Goal: Task Accomplishment & Management: Use online tool/utility

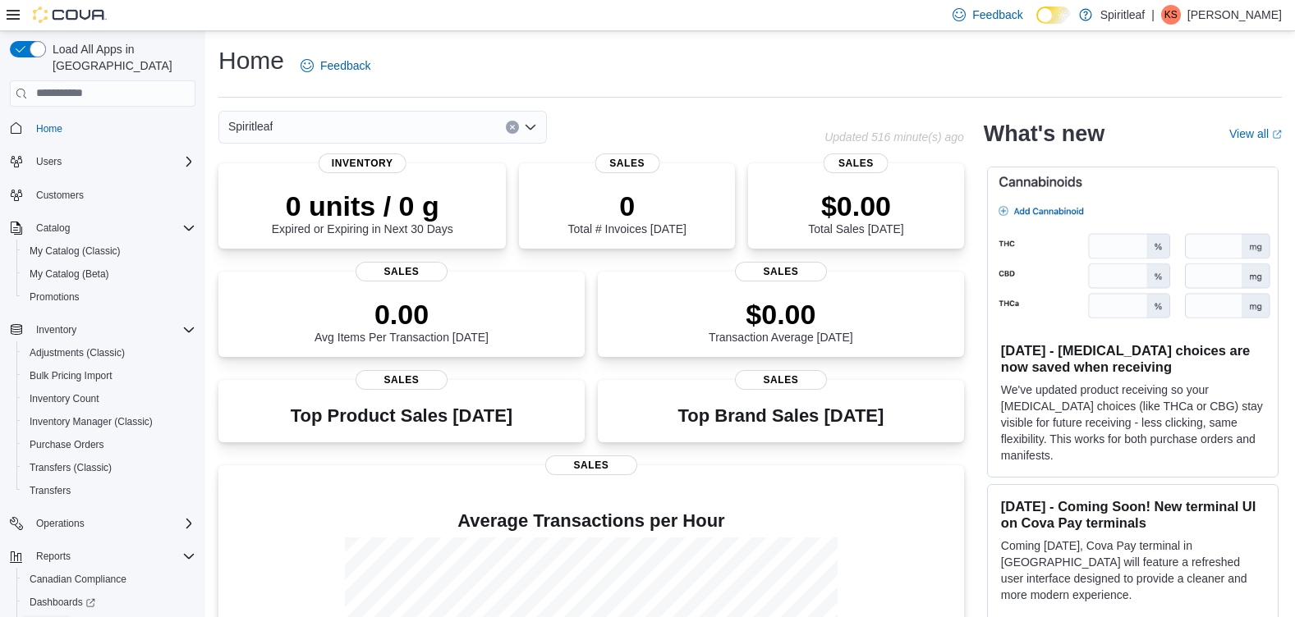
click at [49, 616] on span "Reports" at bounding box center [47, 626] width 34 height 20
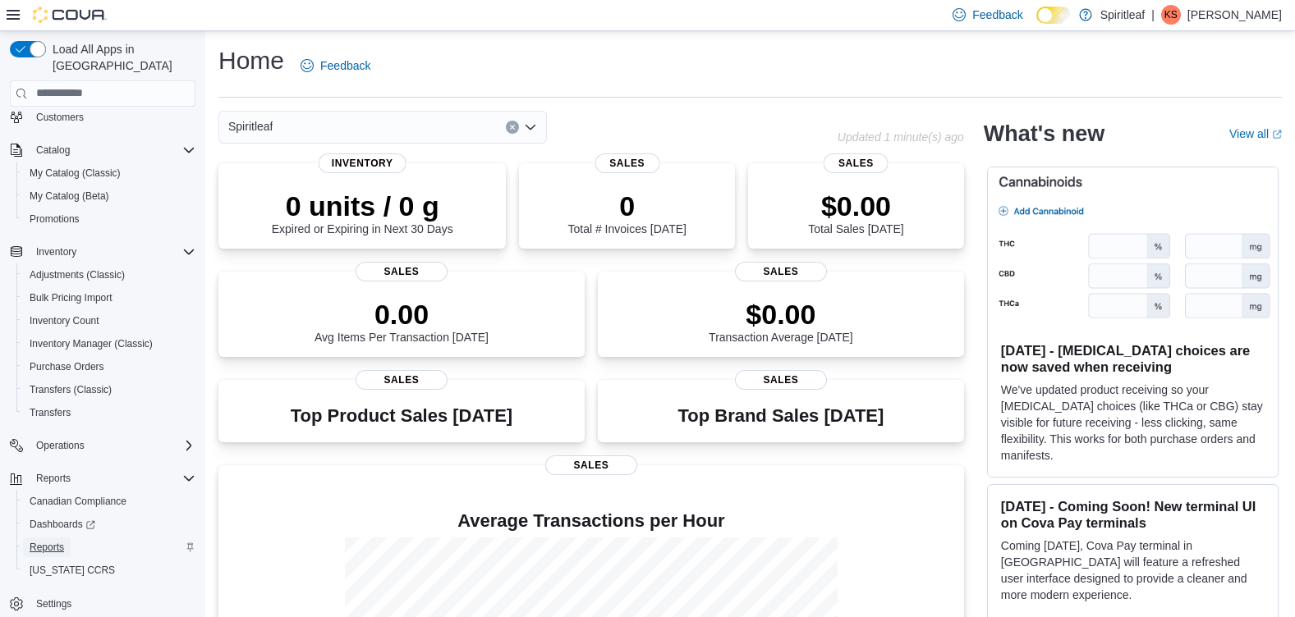
click at [40, 538] on span "Reports" at bounding box center [47, 548] width 34 height 20
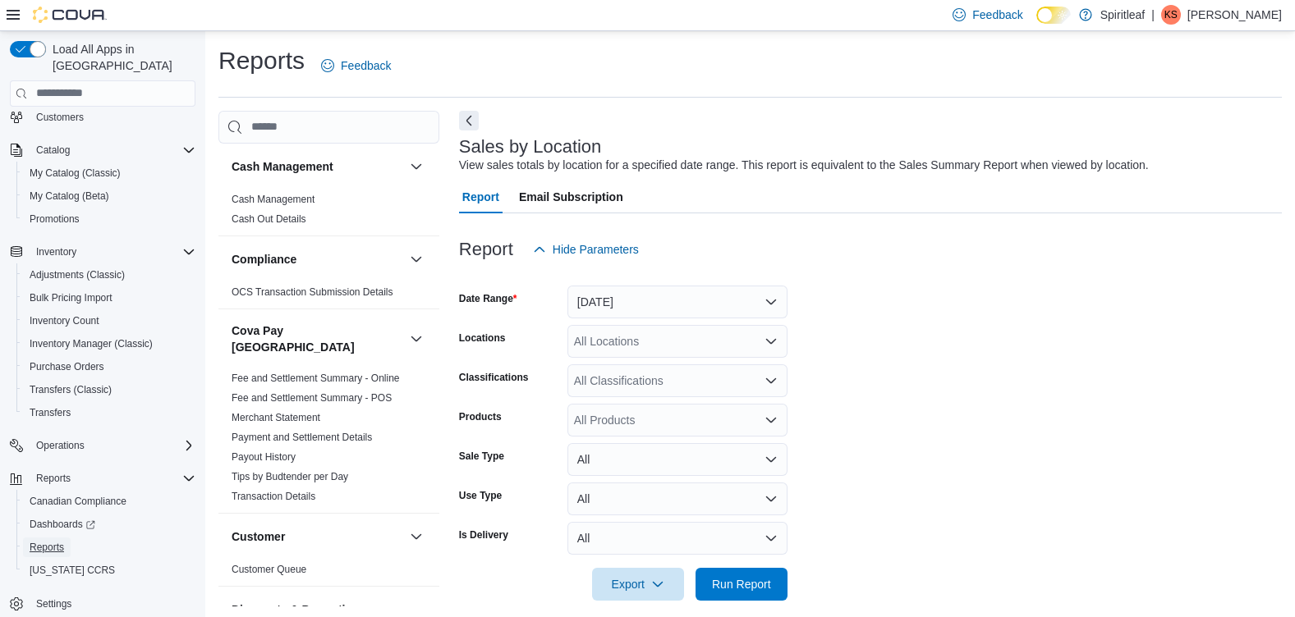
scroll to position [16, 0]
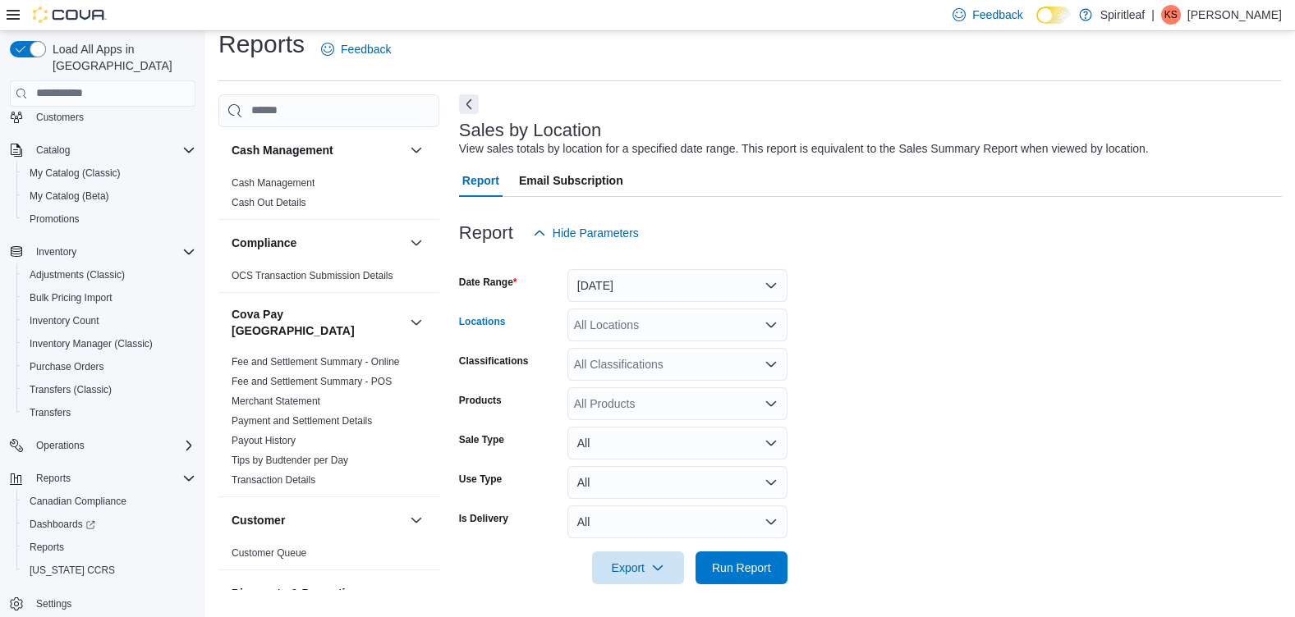
click at [600, 319] on div "All Locations" at bounding box center [677, 325] width 220 height 33
type input "***"
click at [645, 348] on span "264 - Sexsmith" at bounding box center [665, 353] width 76 height 16
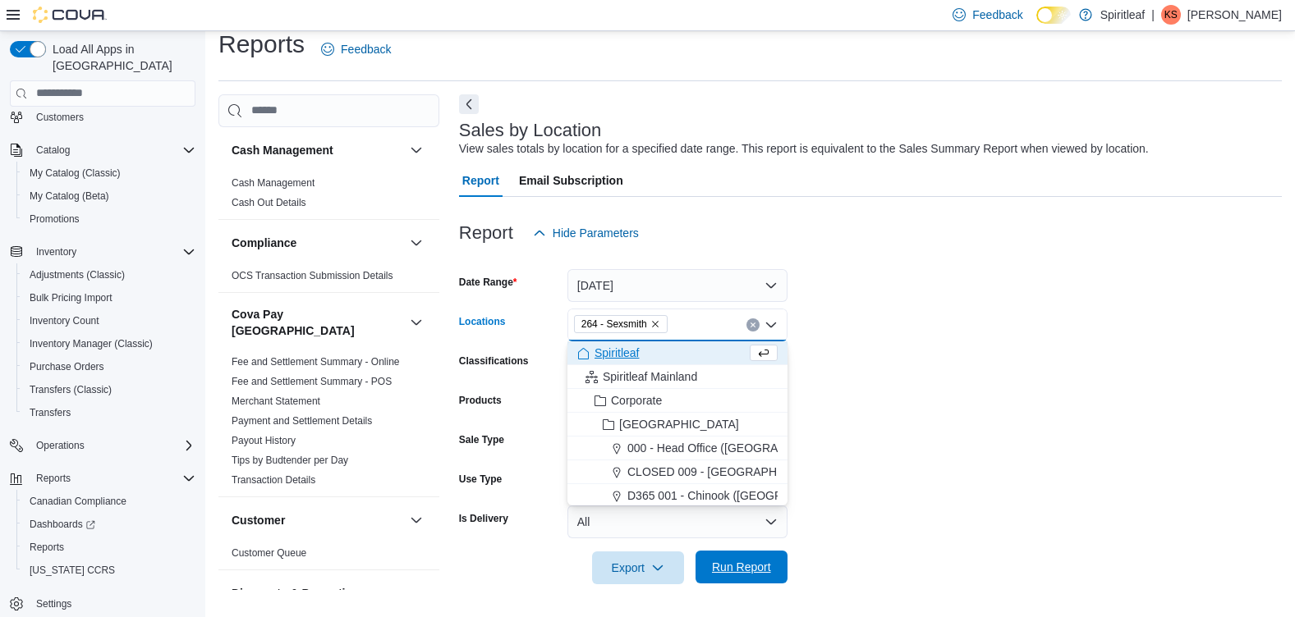
click at [769, 562] on span "Run Report" at bounding box center [741, 567] width 59 height 16
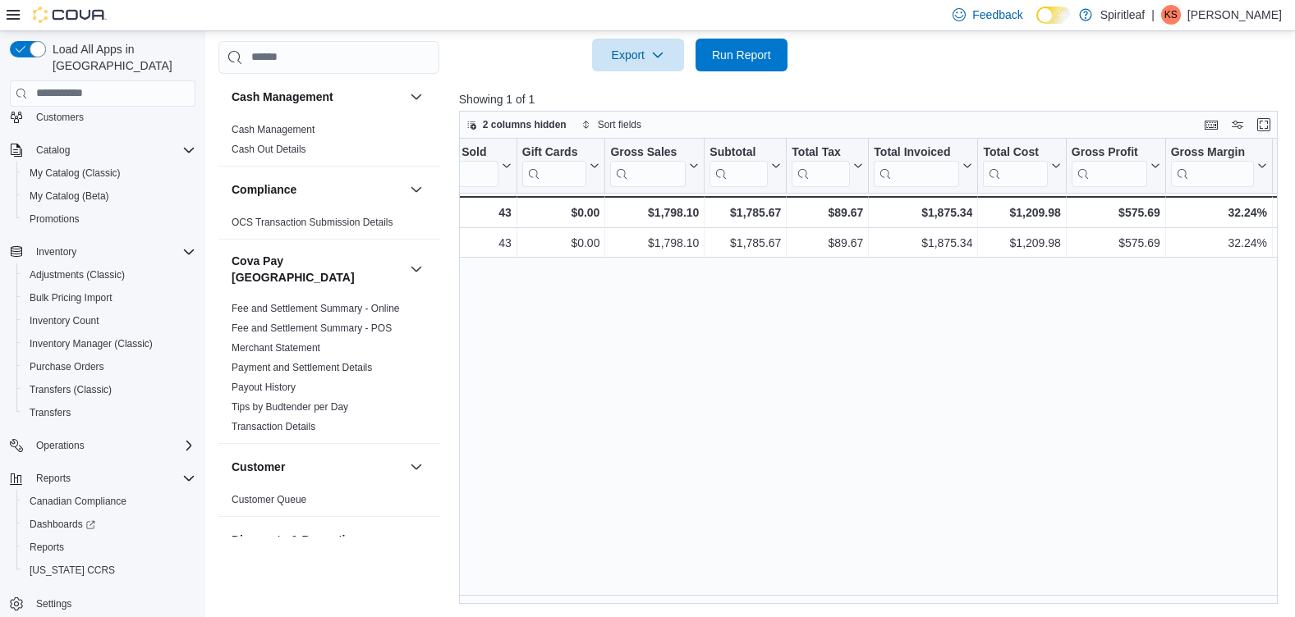
scroll to position [0, 372]
